Goal: Find specific page/section: Find specific page/section

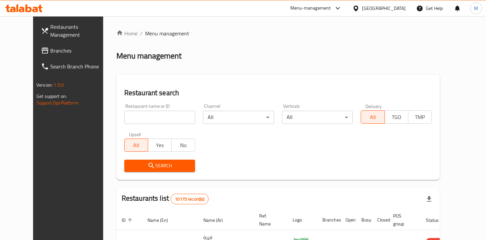
click at [146, 118] on input "search" at bounding box center [159, 117] width 71 height 13
paste input "Lebanese Village Restaurant"
click button "Search" at bounding box center [159, 166] width 71 height 12
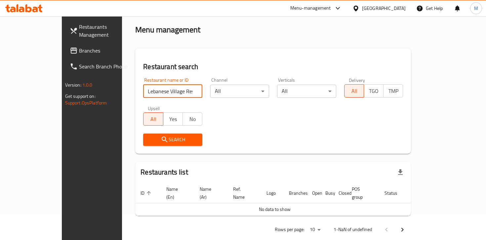
scroll to position [30, 0]
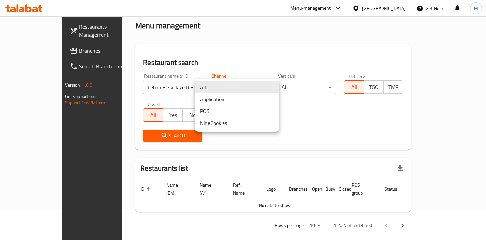
click at [227, 90] on body "​ Menu-management [GEOGRAPHIC_DATA] Get Help M Restaurants Management Branches …" at bounding box center [243, 98] width 486 height 224
click at [326, 137] on div at bounding box center [243, 120] width 486 height 240
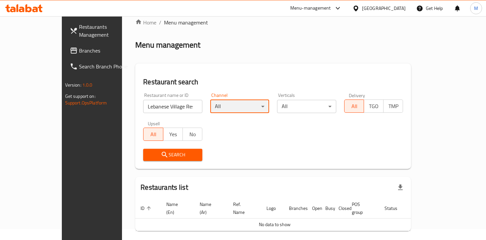
scroll to position [14, 0]
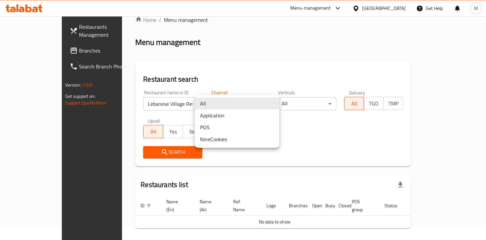
click at [212, 102] on body "​ Menu-management [GEOGRAPHIC_DATA] Get Help M Restaurants Management Branches …" at bounding box center [243, 115] width 486 height 224
click at [320, 157] on div at bounding box center [243, 120] width 486 height 240
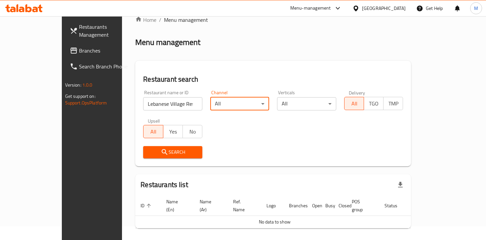
click at [166, 101] on input "Lebanese Village Restaurant" at bounding box center [172, 103] width 59 height 13
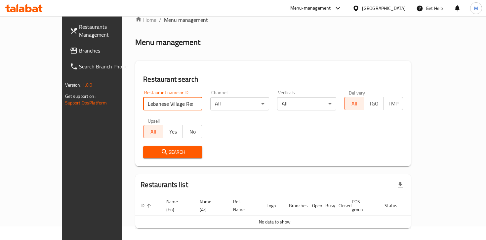
click at [169, 102] on input "Lebanese Village Restaurant" at bounding box center [172, 103] width 59 height 13
type input "[GEOGRAPHIC_DATA]"
click button "Search" at bounding box center [172, 152] width 59 height 12
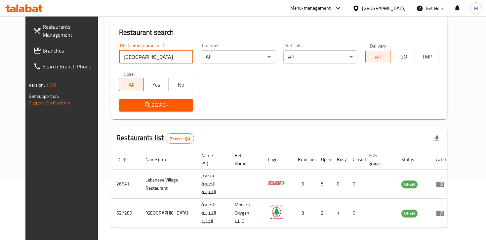
scroll to position [63, 0]
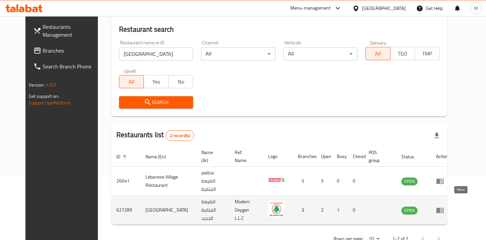
click at [444, 206] on icon "enhanced table" at bounding box center [440, 210] width 8 height 8
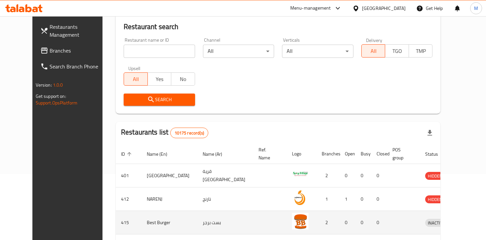
scroll to position [67, 0]
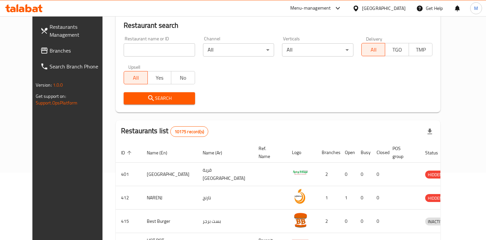
click at [125, 50] on input "search" at bounding box center [159, 49] width 71 height 13
type input "[GEOGRAPHIC_DATA]"
click button "Search" at bounding box center [159, 98] width 71 height 12
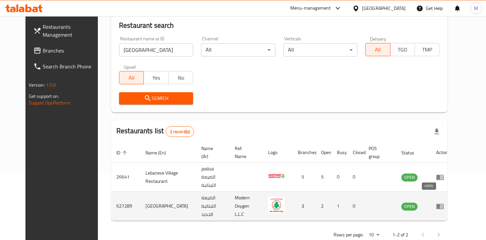
click at [417, 202] on span "OPEN" at bounding box center [409, 206] width 16 height 8
click at [292, 202] on td "enhanced table" at bounding box center [278, 206] width 30 height 29
click at [417, 202] on span "OPEN" at bounding box center [409, 206] width 16 height 8
click at [443, 203] on icon "enhanced table" at bounding box center [439, 206] width 7 height 6
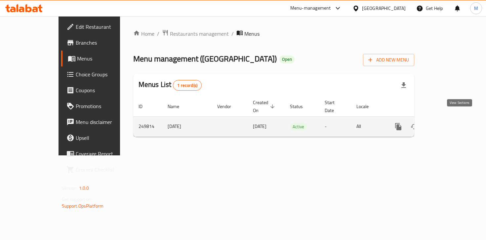
click at [449, 124] on icon "enhanced table" at bounding box center [446, 127] width 6 height 6
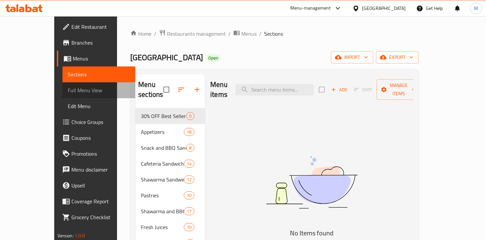
click at [68, 88] on span "Full Menu View" at bounding box center [99, 90] width 62 height 8
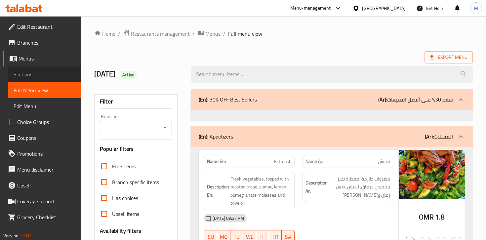
click at [28, 75] on span "Sections" at bounding box center [45, 74] width 62 height 8
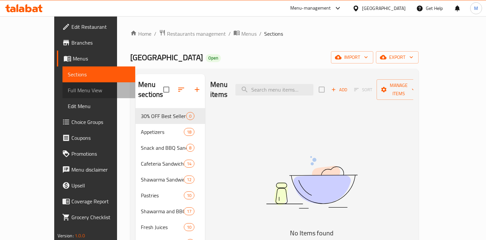
click at [68, 90] on span "Full Menu View" at bounding box center [99, 90] width 62 height 8
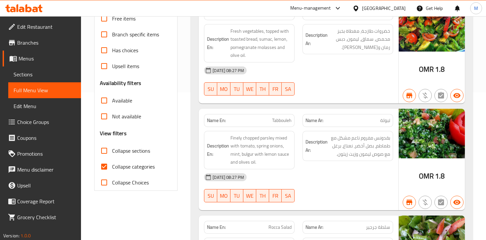
scroll to position [147, 0]
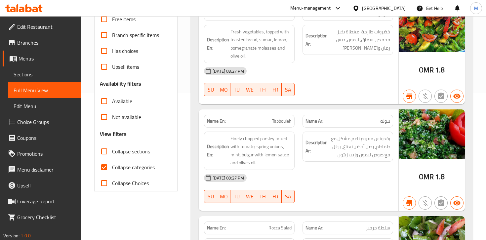
click at [25, 62] on span "Menus" at bounding box center [46, 58] width 57 height 8
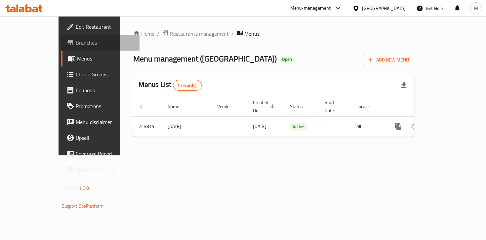
click at [76, 42] on span "Branches" at bounding box center [105, 43] width 58 height 8
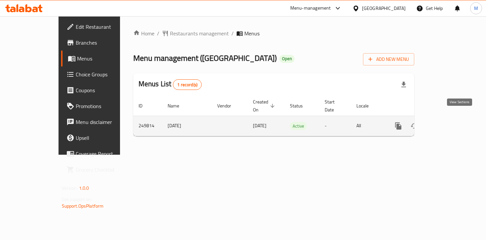
click at [450, 122] on icon "enhanced table" at bounding box center [446, 126] width 8 height 8
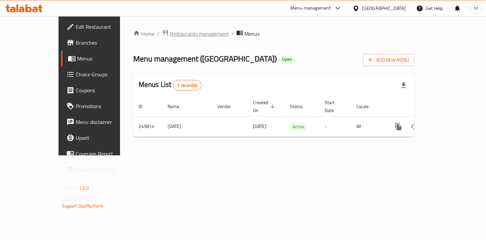
click at [170, 33] on span "Restaurants management" at bounding box center [199, 34] width 59 height 8
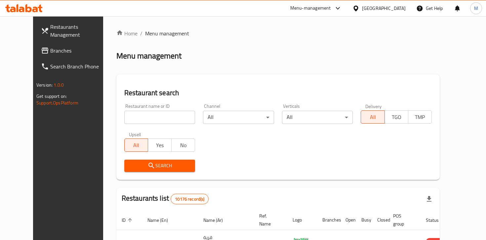
click at [151, 120] on input "search" at bounding box center [159, 117] width 71 height 13
paste input "Tea Time"
type input "Tea Time"
click button "Search" at bounding box center [159, 166] width 71 height 12
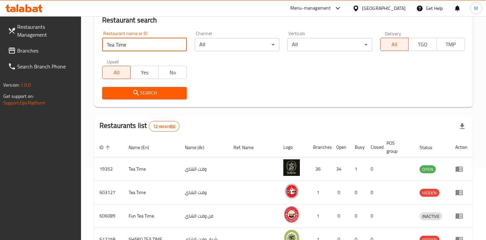
scroll to position [108, 0]
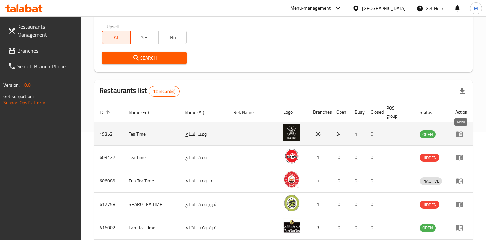
click at [456, 132] on icon "enhanced table" at bounding box center [458, 134] width 7 height 6
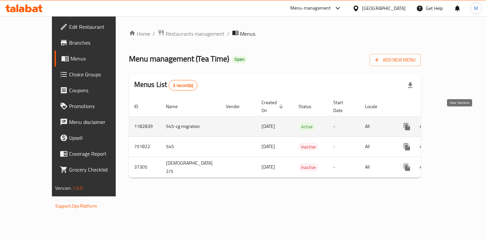
click at [454, 122] on link "enhanced table" at bounding box center [454, 127] width 16 height 16
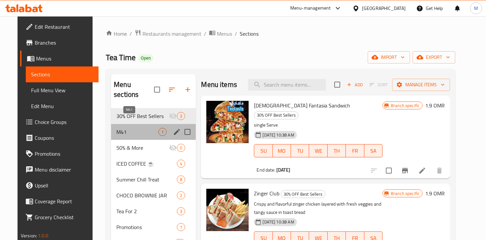
click at [124, 128] on span "M41" at bounding box center [137, 132] width 42 height 8
